Goal: Check status: Check status

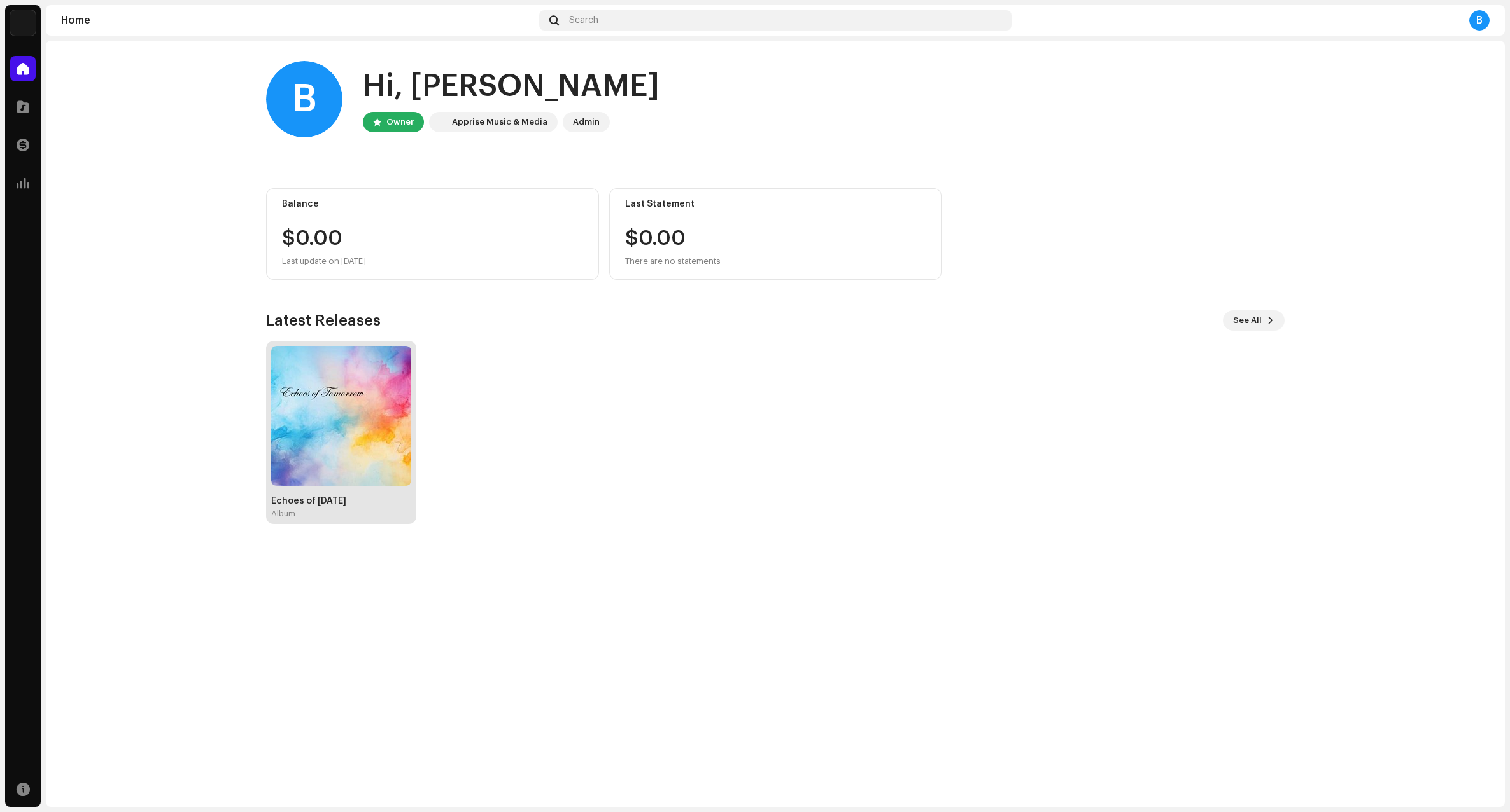
click at [332, 448] on img at bounding box center [341, 415] width 140 height 140
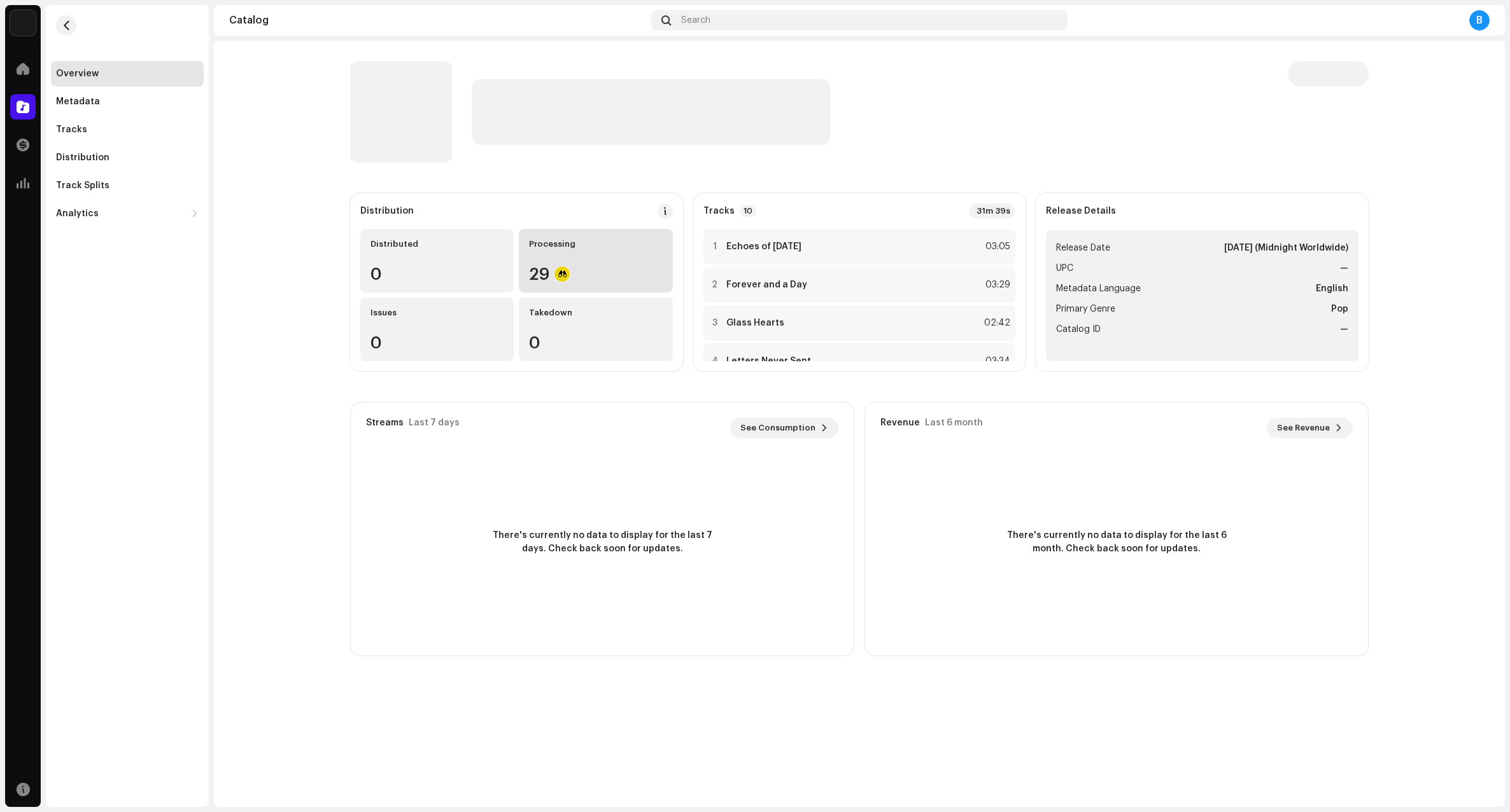
click at [572, 267] on div "29" at bounding box center [595, 273] width 133 height 17
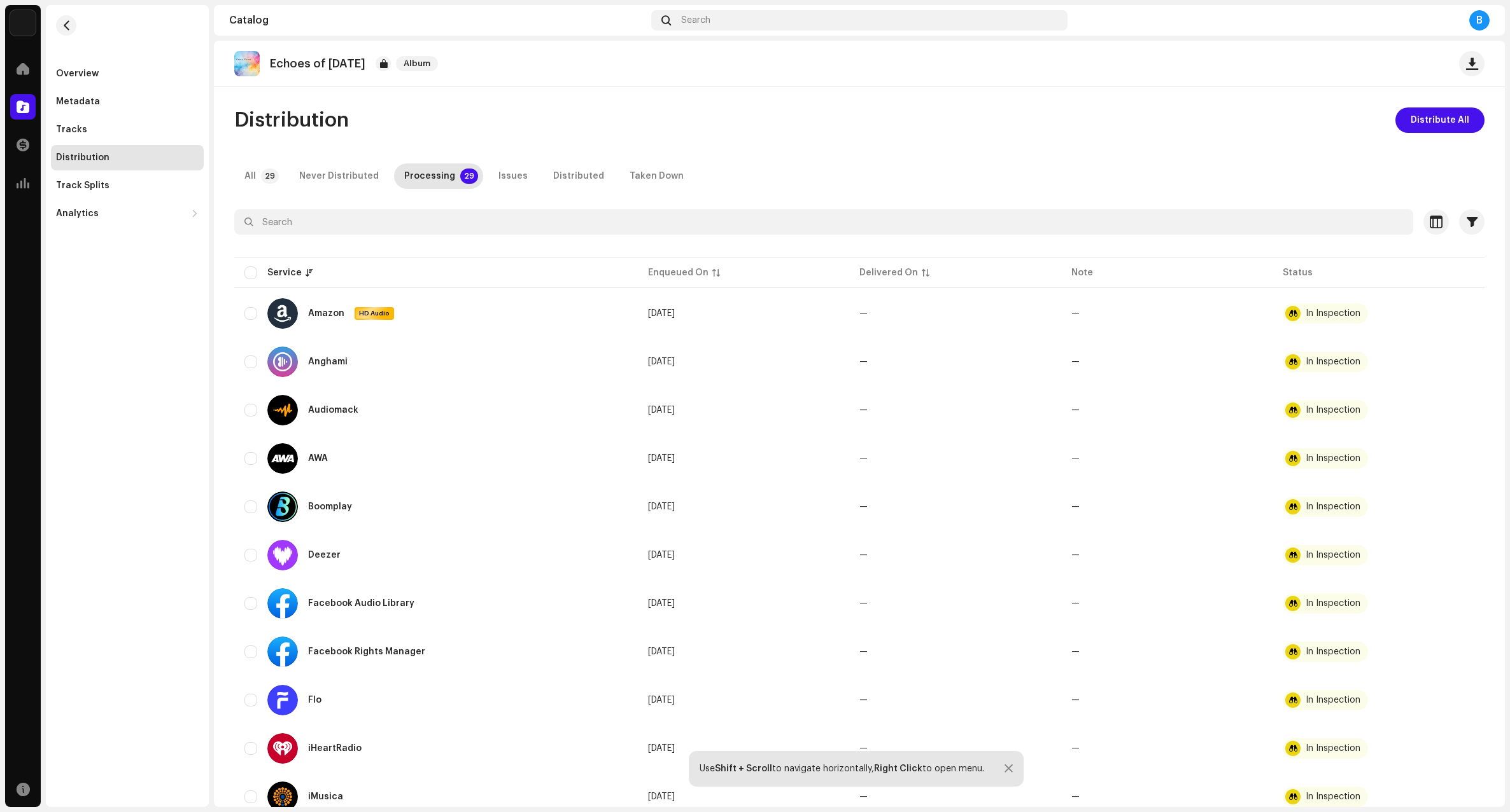
click at [79, 21] on re-m-nav-back at bounding box center [65, 33] width 31 height 56
click at [62, 32] on button "button" at bounding box center [66, 25] width 21 height 21
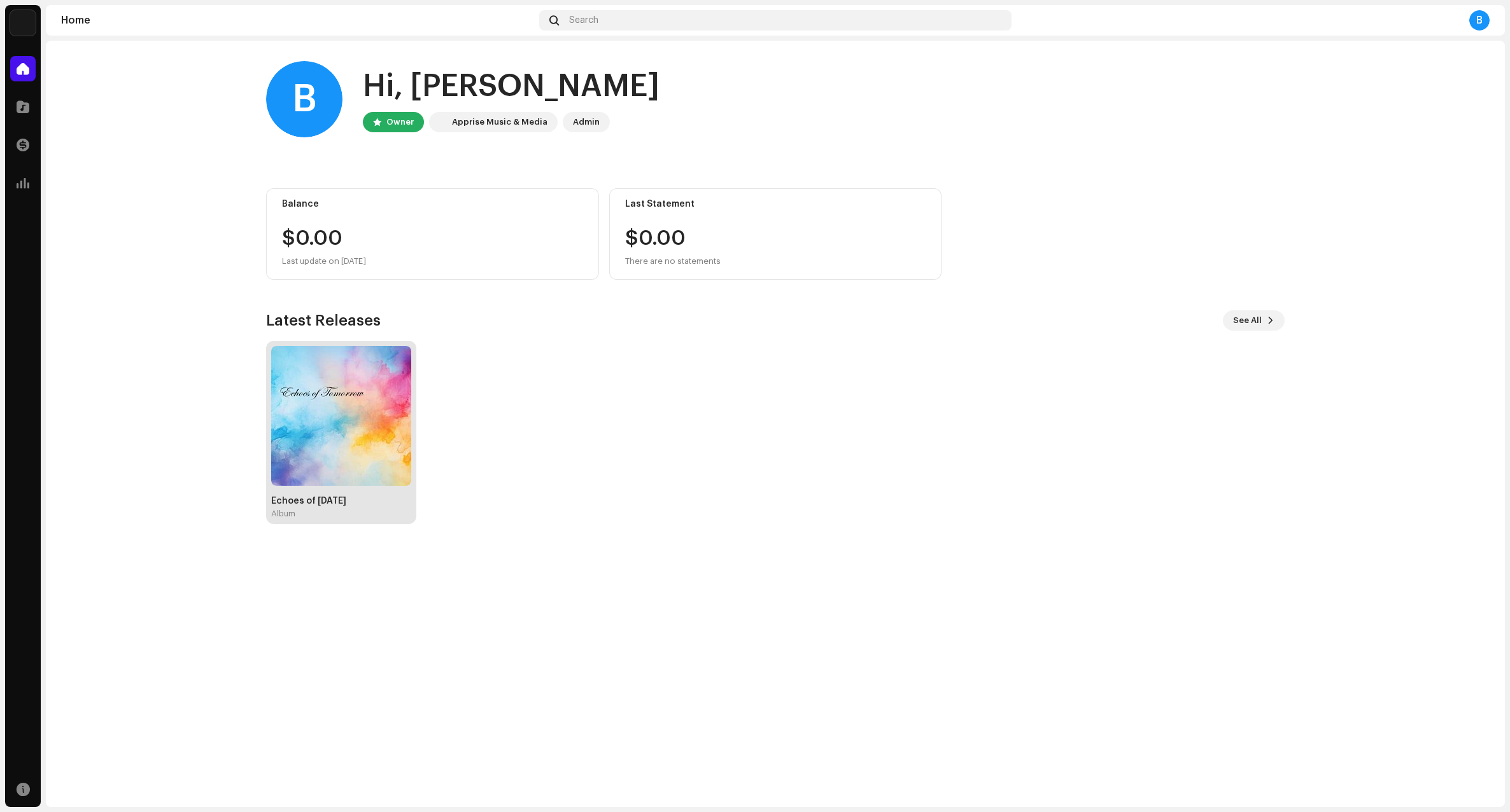
click at [326, 431] on img at bounding box center [341, 415] width 140 height 140
